Goal: Information Seeking & Learning: Learn about a topic

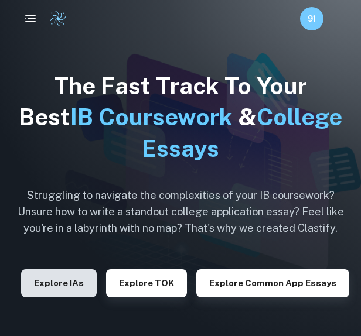
click at [70, 285] on button "Explore IAs" at bounding box center [59, 284] width 76 height 28
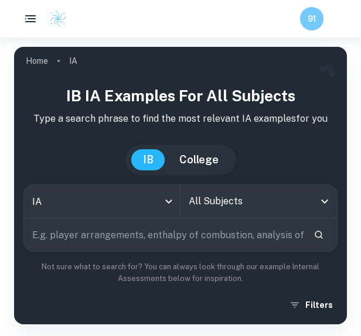
click at [185, 237] on input "text" at bounding box center [164, 235] width 280 height 33
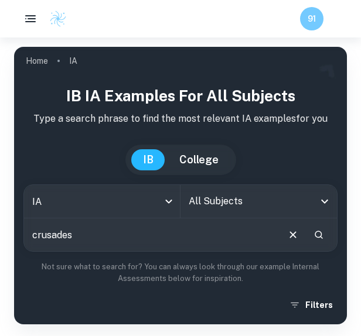
type input "crusades"
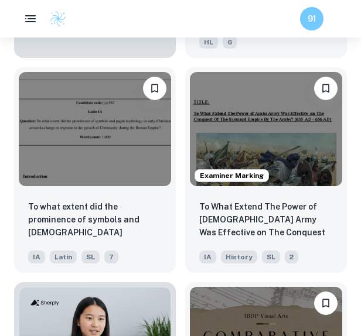
scroll to position [822, 0]
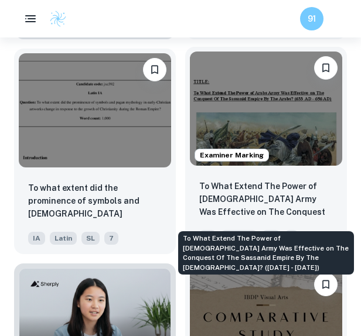
click at [268, 193] on p "To What Extend The Power of Arabs Army Was Effective on The Conquest Of The Sas…" at bounding box center [266, 200] width 134 height 40
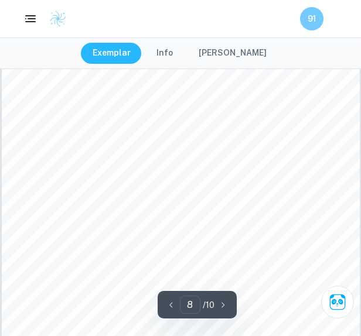
scroll to position [3448, 0]
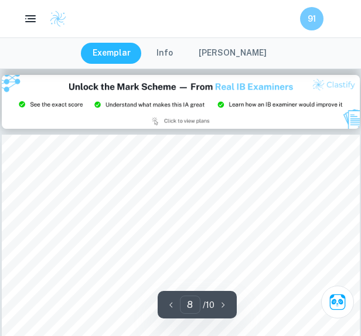
type input "9"
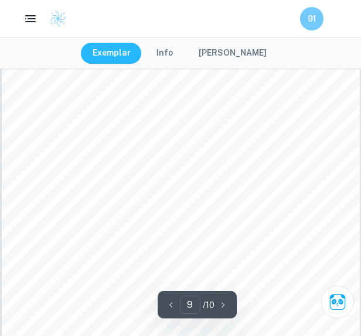
scroll to position [3974, 0]
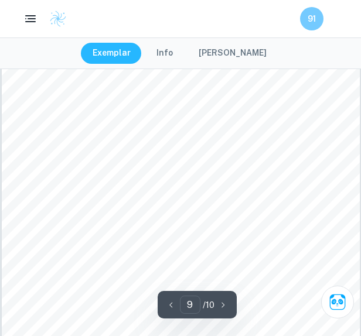
click at [221, 49] on button "Mark Scheme" at bounding box center [232, 53] width 91 height 21
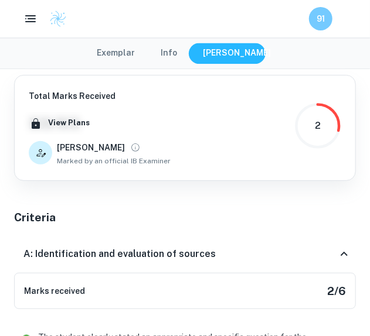
click at [315, 130] on div "2" at bounding box center [318, 126] width 6 height 14
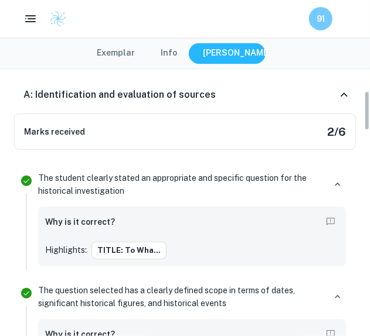
scroll to position [161, 0]
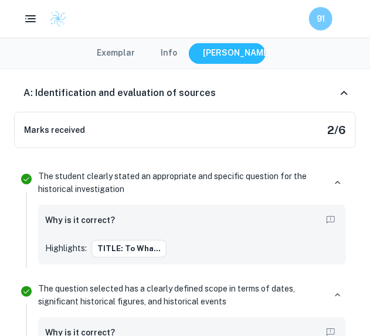
click at [189, 189] on p "The student clearly stated an appropriate and specific question for the histori…" at bounding box center [181, 183] width 287 height 26
click at [204, 176] on p "The student clearly stated an appropriate and specific question for the histori…" at bounding box center [181, 183] width 287 height 26
click at [335, 181] on icon "button" at bounding box center [337, 183] width 11 height 11
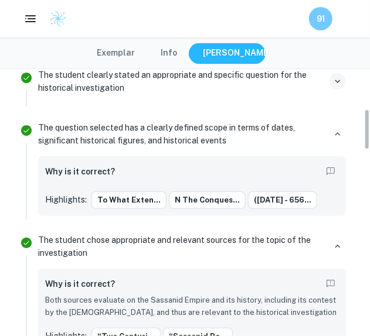
scroll to position [262, 0]
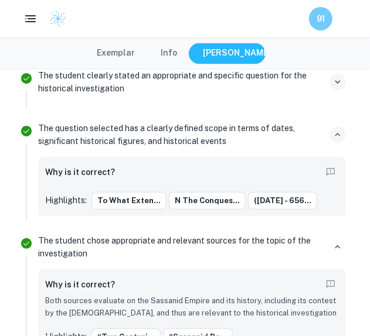
click at [340, 134] on icon "button" at bounding box center [337, 135] width 5 height 4
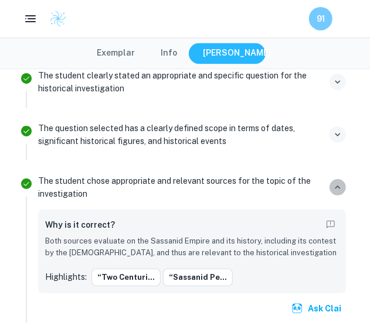
click at [331, 185] on button "button" at bounding box center [337, 187] width 16 height 16
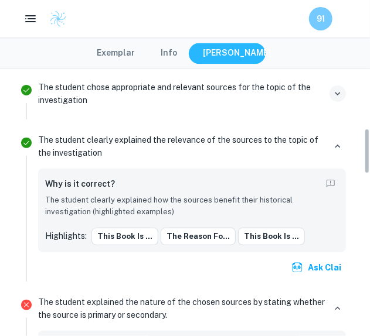
scroll to position [358, 0]
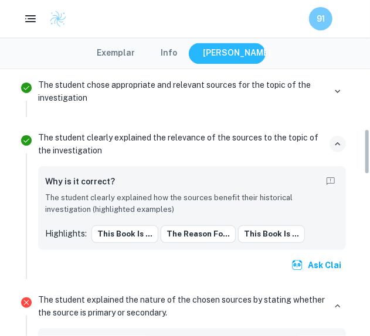
click at [339, 144] on icon "button" at bounding box center [337, 144] width 11 height 11
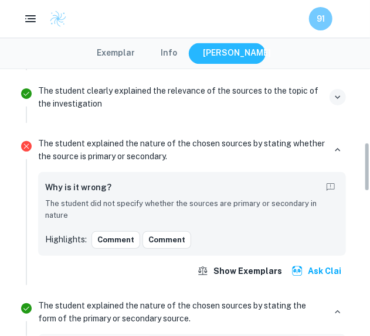
scroll to position [406, 0]
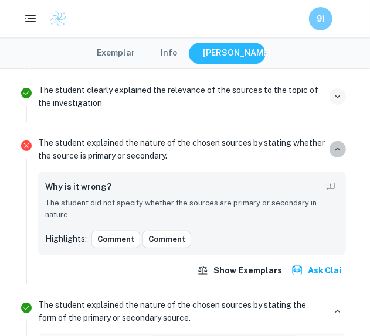
click at [339, 144] on icon "button" at bounding box center [337, 149] width 11 height 11
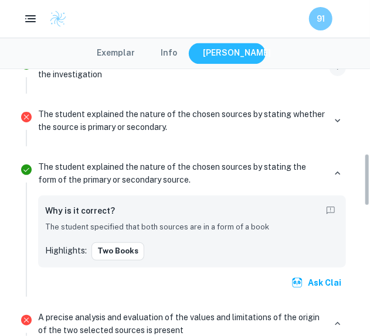
scroll to position [435, 0]
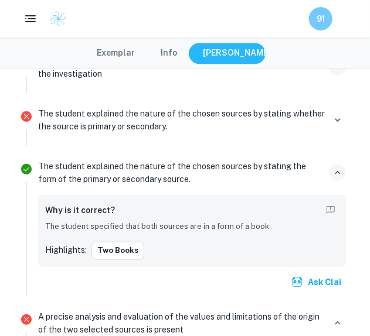
click at [332, 171] on button "button" at bounding box center [337, 173] width 16 height 16
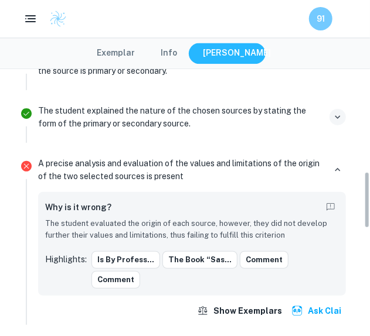
scroll to position [492, 0]
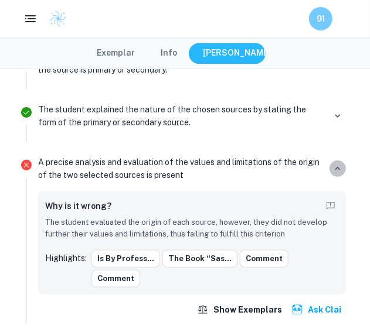
click at [339, 164] on icon "button" at bounding box center [337, 169] width 11 height 11
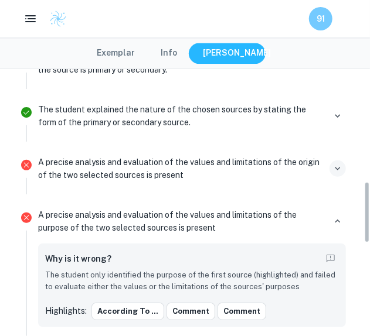
click at [339, 164] on icon "button" at bounding box center [337, 169] width 11 height 11
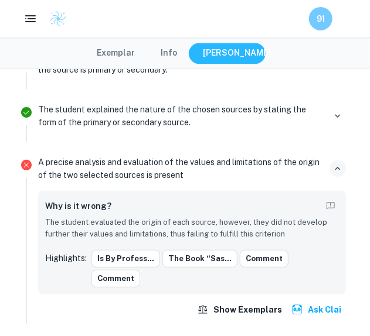
click at [339, 164] on icon "button" at bounding box center [337, 169] width 11 height 11
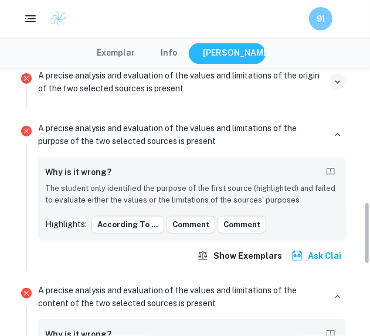
scroll to position [580, 0]
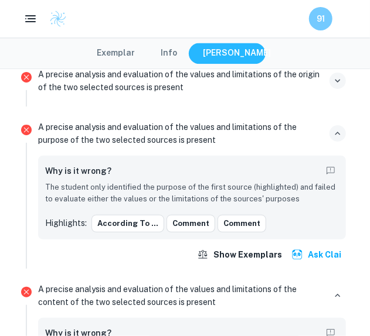
click at [332, 131] on icon "button" at bounding box center [337, 133] width 11 height 11
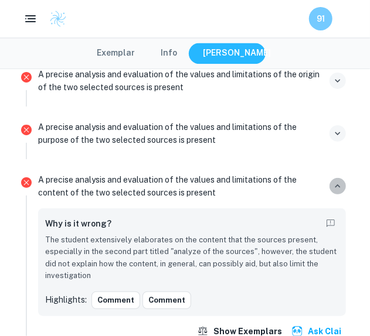
click at [335, 185] on icon "button" at bounding box center [337, 186] width 11 height 11
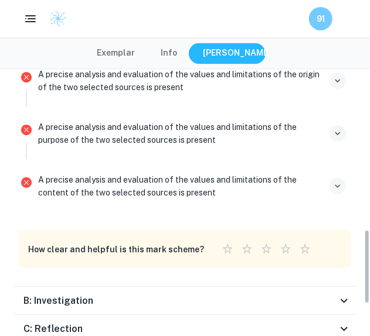
scroll to position [645, 0]
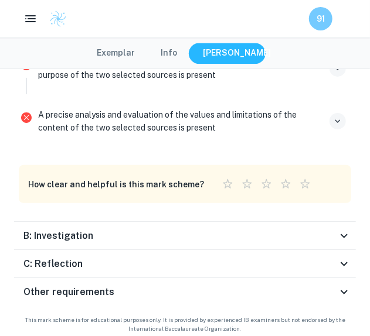
click at [340, 240] on div "B: Investigation" at bounding box center [185, 236] width 342 height 28
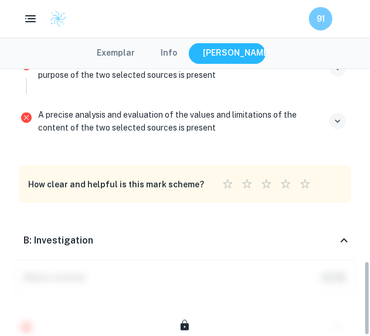
scroll to position [1159, 0]
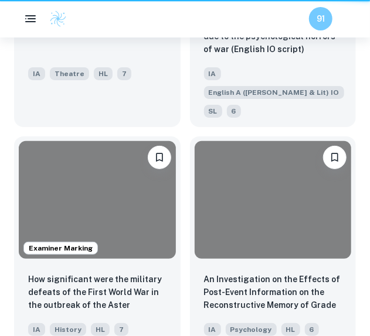
scroll to position [822, 0]
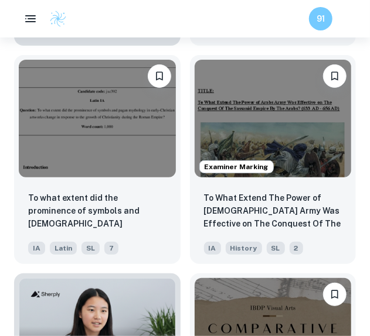
click at [183, 91] on div "Examiner Marking To What Extend The Power of Arabs Army Was Effective on The Co…" at bounding box center [269, 155] width 176 height 219
click at [64, 19] on img at bounding box center [58, 19] width 18 height 18
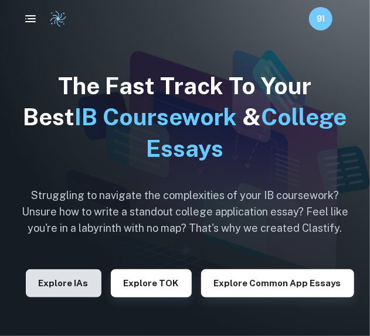
click at [60, 282] on button "Explore IAs" at bounding box center [64, 284] width 76 height 28
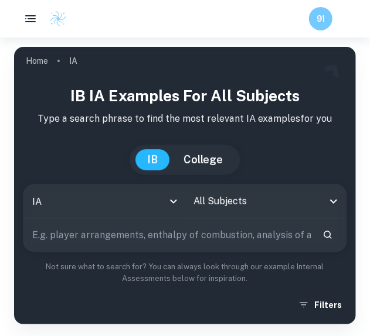
click at [198, 200] on input "All Subjects" at bounding box center [257, 202] width 133 height 22
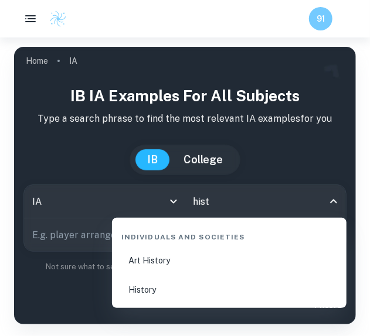
click at [169, 287] on li "History" at bounding box center [229, 290] width 225 height 27
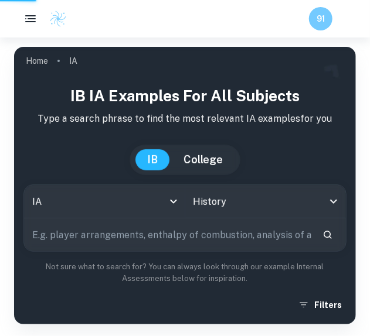
type input "History"
click at [171, 237] on input "text" at bounding box center [168, 235] width 289 height 33
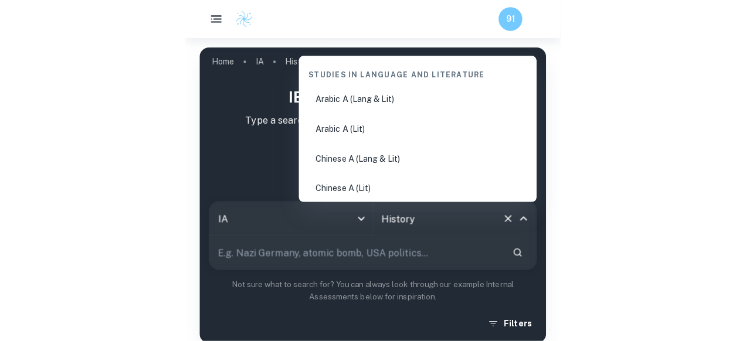
scroll to position [1515, 0]
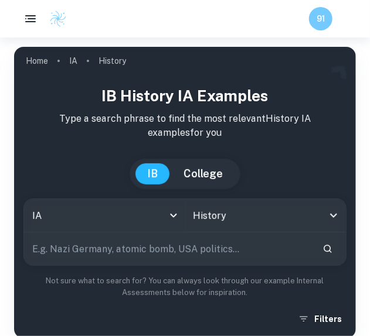
click at [78, 189] on div "IB History IA examples Type a search phrase to find the most relevant History I…" at bounding box center [184, 207] width 323 height 246
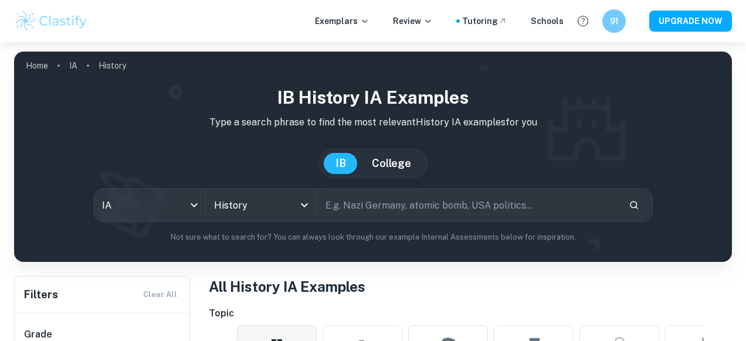
click at [360, 33] on div "Exemplars Review Tutoring Schools 91 UPGRADE NOW" at bounding box center [373, 21] width 746 height 42
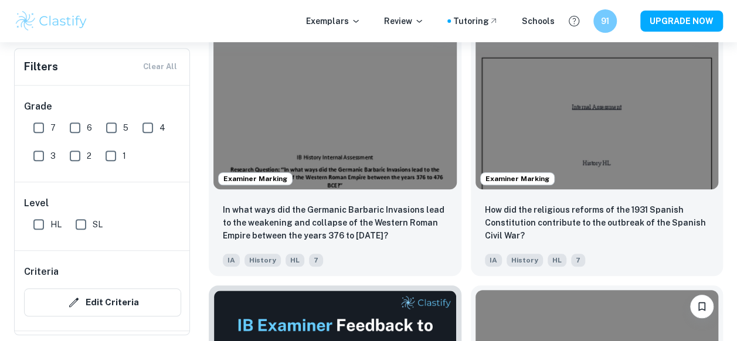
scroll to position [426, 0]
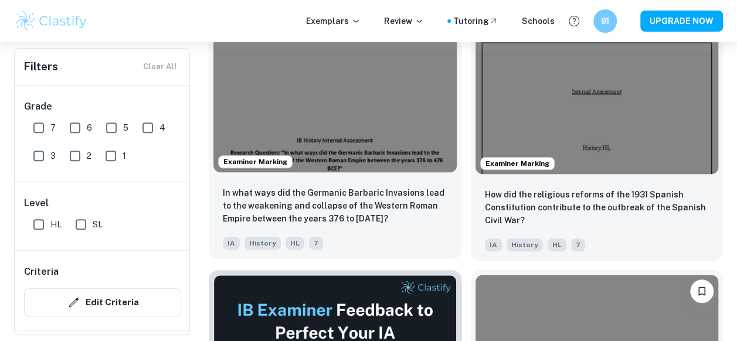
click at [309, 190] on p "In what ways did the Germanic Barbaric Invasions lead to the weakening and coll…" at bounding box center [335, 205] width 225 height 39
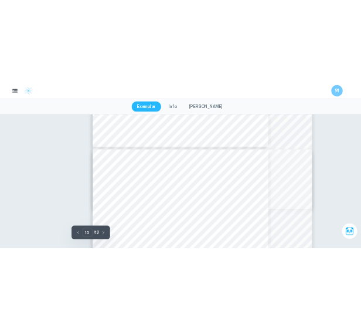
scroll to position [4985, 0]
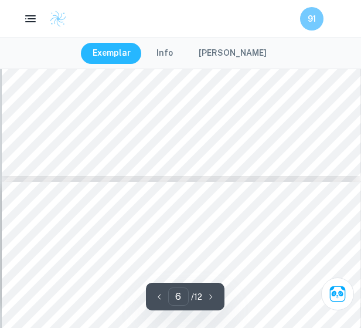
type input "5"
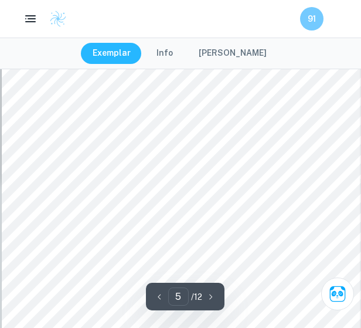
scroll to position [2227, 0]
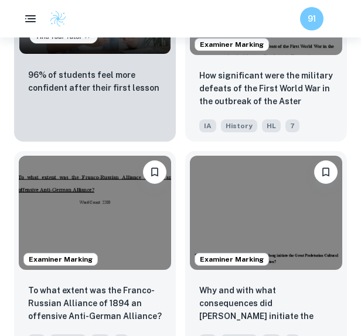
scroll to position [1198, 0]
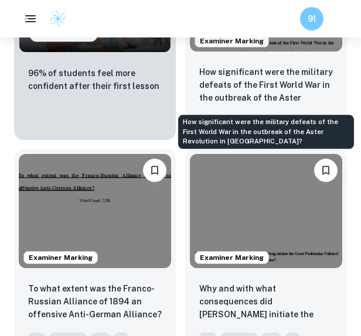
click at [233, 101] on p "How significant were the military defeats of the First World War in the outbrea…" at bounding box center [266, 86] width 134 height 40
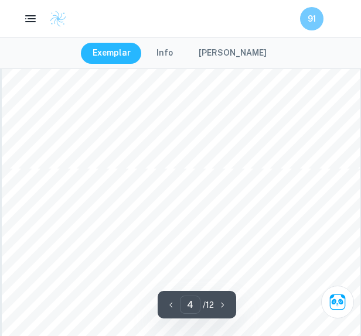
type input "5"
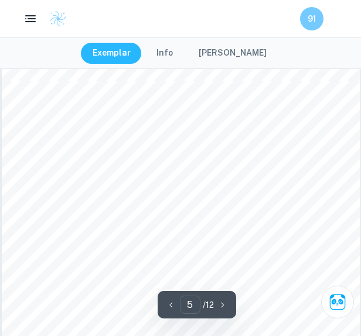
scroll to position [2060, 0]
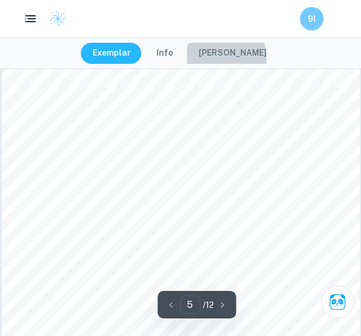
click at [217, 59] on button "[PERSON_NAME]" at bounding box center [232, 53] width 91 height 21
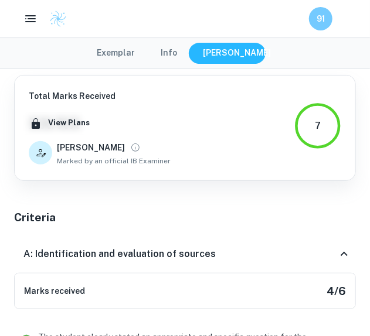
click at [342, 254] on icon at bounding box center [344, 254] width 7 height 4
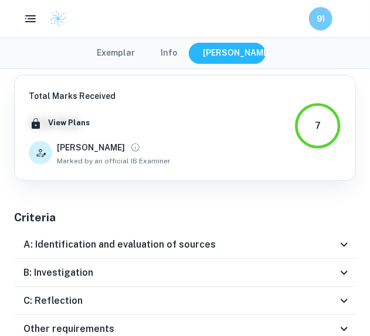
click at [343, 266] on icon at bounding box center [344, 273] width 14 height 14
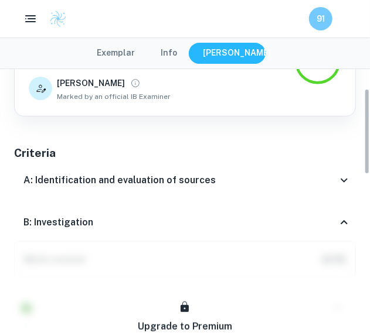
scroll to position [65, 0]
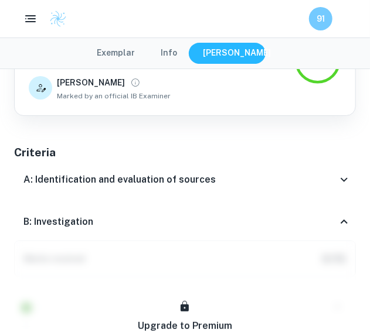
click at [348, 225] on icon at bounding box center [344, 222] width 14 height 14
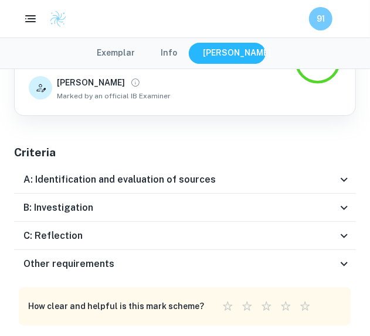
click at [274, 238] on div "C: Reflection" at bounding box center [180, 236] width 314 height 14
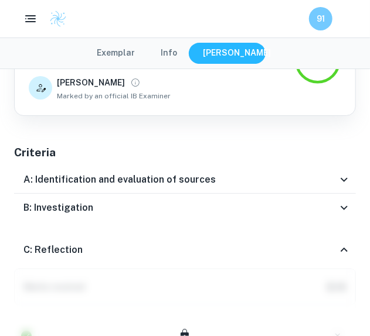
click at [274, 238] on div "C: Reflection" at bounding box center [185, 251] width 342 height 38
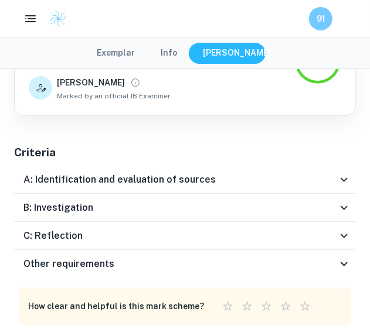
click at [278, 264] on div "Other requirements" at bounding box center [180, 264] width 314 height 14
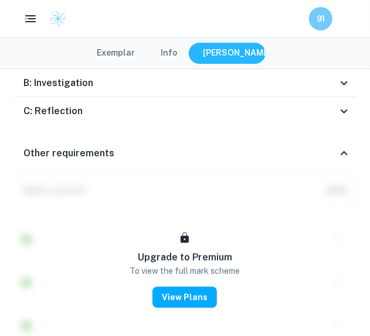
click at [274, 162] on div "Other requirements" at bounding box center [185, 154] width 342 height 38
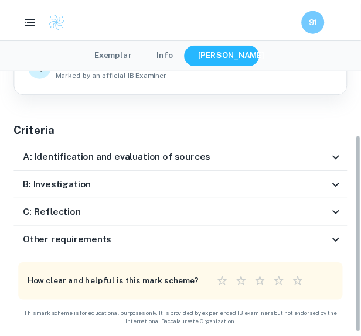
scroll to position [0, 0]
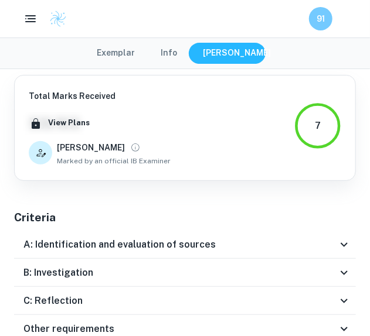
click at [120, 50] on button "Exemplar" at bounding box center [116, 53] width 62 height 21
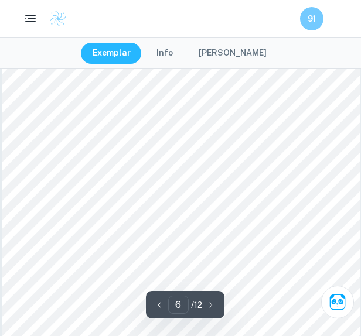
scroll to position [2563, 0]
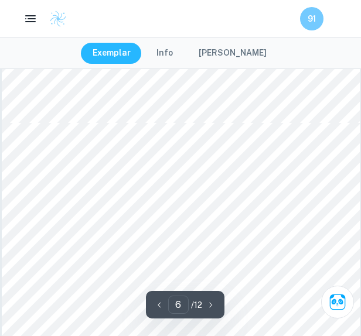
type input "5"
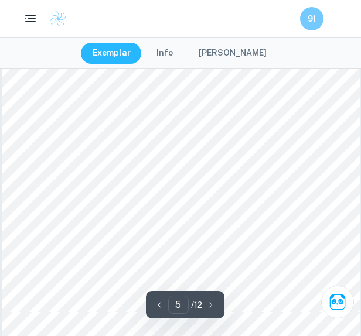
scroll to position [2285, 0]
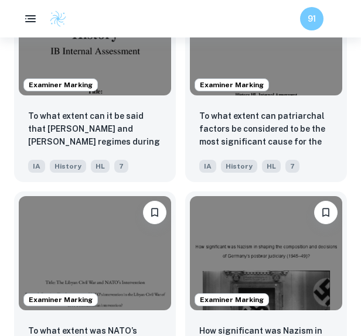
scroll to position [1801, 0]
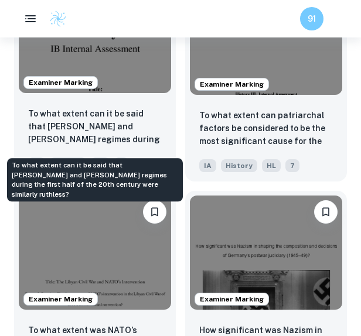
click at [111, 140] on p "To what extent can it be said that [PERSON_NAME] and [PERSON_NAME] regimes duri…" at bounding box center [95, 127] width 134 height 40
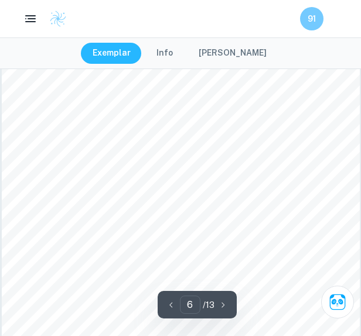
scroll to position [2775, 0]
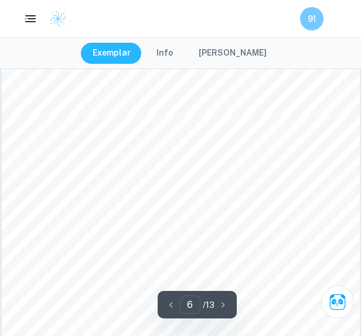
type input "5"
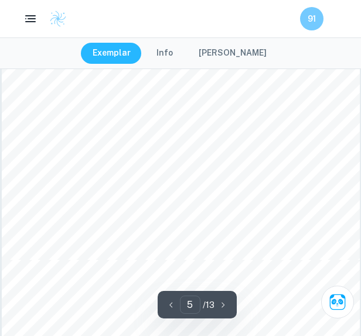
scroll to position [2445, 0]
